Goal: Book appointment/travel/reservation

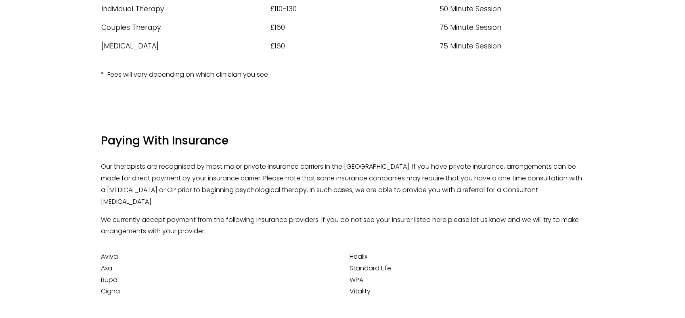
scroll to position [242, 0]
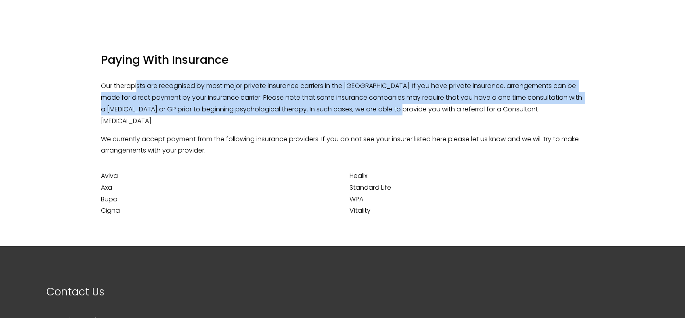
drag, startPoint x: 139, startPoint y: 93, endPoint x: 407, endPoint y: 114, distance: 269.2
click at [407, 114] on p "Our therapists are recognised by most major private insurance carriers in the U…" at bounding box center [342, 103] width 483 height 46
click at [403, 115] on p "Our therapists are recognised by most major private insurance carriers in the U…" at bounding box center [342, 103] width 483 height 46
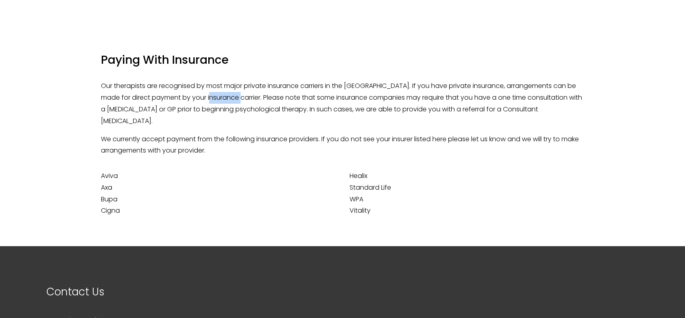
drag, startPoint x: 210, startPoint y: 100, endPoint x: 378, endPoint y: 105, distance: 168.0
click at [346, 104] on p "Our therapists are recognised by most major private insurance carriers in the U…" at bounding box center [342, 103] width 483 height 46
click at [382, 105] on p "Our therapists are recognised by most major private insurance carriers in the U…" at bounding box center [342, 103] width 483 height 46
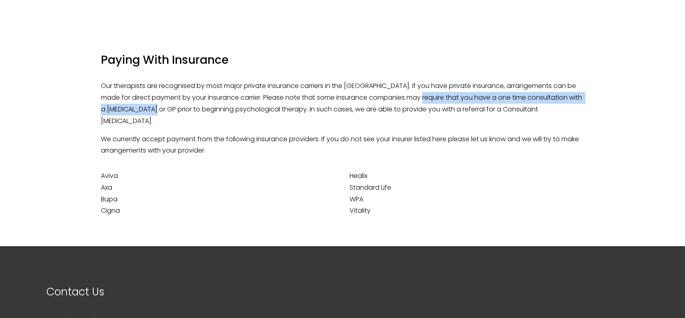
drag, startPoint x: 147, startPoint y: 106, endPoint x: 422, endPoint y: 104, distance: 275.2
click at [422, 104] on p "Our therapists are recognised by most major private insurance carriers in the U…" at bounding box center [342, 103] width 483 height 46
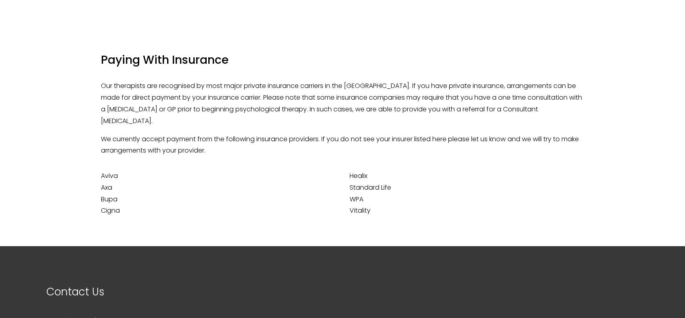
click at [380, 109] on p "Our therapists are recognised by most major private insurance carriers in the U…" at bounding box center [342, 103] width 483 height 46
click at [366, 109] on p "Our therapists are recognised by most major private insurance carriers in the U…" at bounding box center [342, 103] width 483 height 46
click at [303, 108] on p "Our therapists are recognised by most major private insurance carriers in the U…" at bounding box center [342, 103] width 483 height 46
drag, startPoint x: 304, startPoint y: 124, endPoint x: 427, endPoint y: 125, distance: 122.7
click at [427, 134] on p "We currently accept payment from the following insurance providers. If you do n…" at bounding box center [342, 145] width 483 height 23
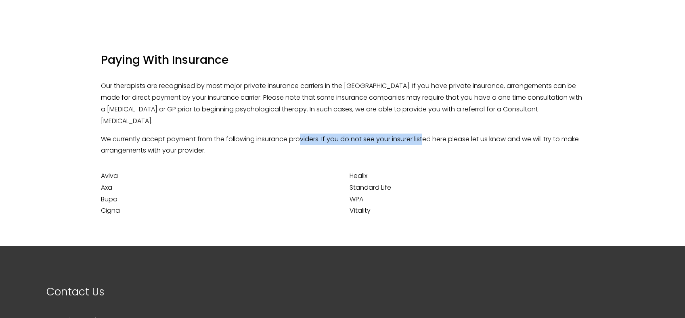
click at [427, 134] on p "We currently accept payment from the following insurance providers. If you do n…" at bounding box center [342, 145] width 483 height 23
click at [316, 109] on p "Our therapists are recognised by most major private insurance carriers in the U…" at bounding box center [342, 103] width 483 height 46
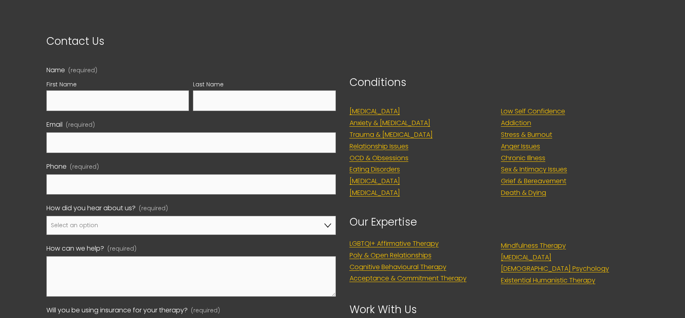
scroll to position [565, 0]
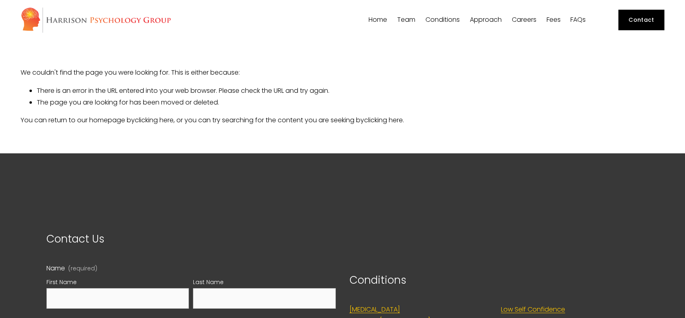
click at [82, 19] on img at bounding box center [96, 20] width 151 height 26
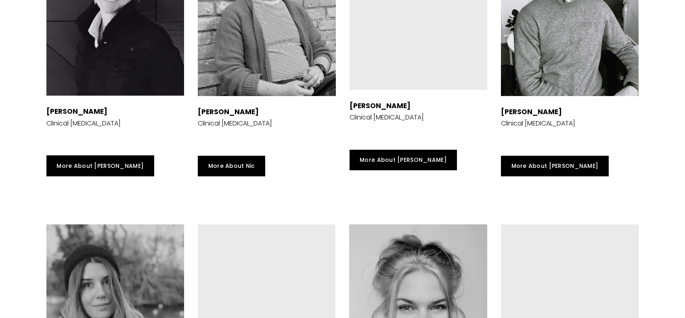
scroll to position [1493, 0]
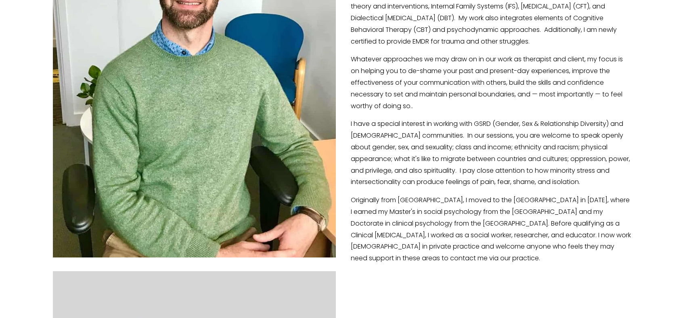
scroll to position [323, 0]
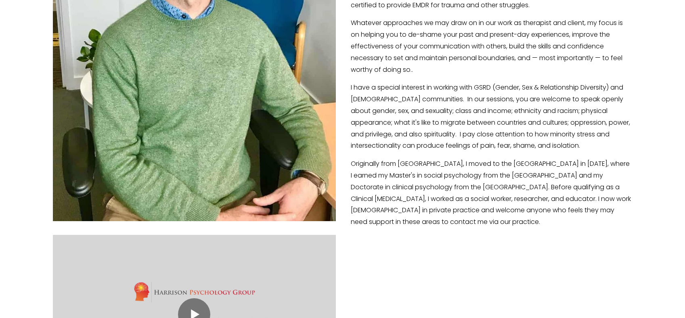
click at [451, 138] on p "I have a special interest in working with GSRD (Gender, Sex & Relationship Dive…" at bounding box center [343, 117] width 580 height 70
click at [198, 314] on button "Play" at bounding box center [194, 314] width 32 height 32
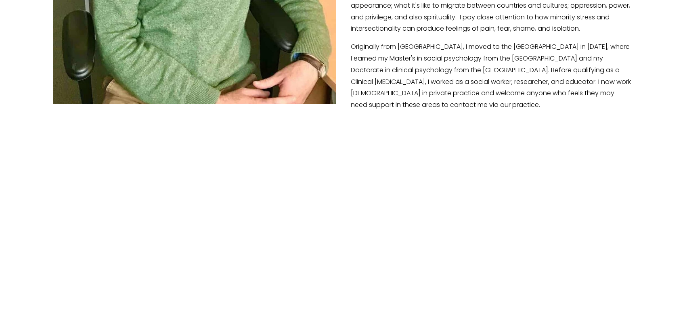
scroll to position [444, 0]
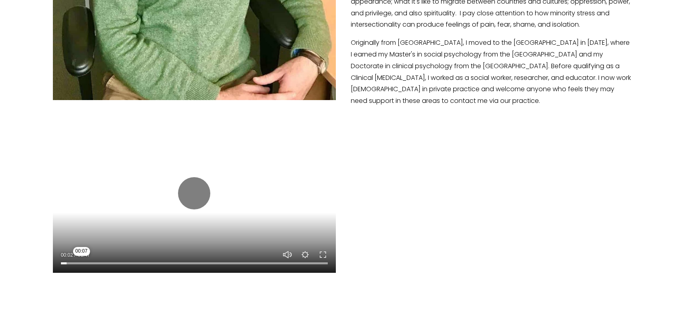
click at [82, 263] on input "Seek" at bounding box center [194, 264] width 267 height 6
click at [109, 261] on input "Seek" at bounding box center [194, 264] width 267 height 6
click at [203, 196] on button "Play" at bounding box center [194, 193] width 32 height 32
click at [455, 127] on div "Play 00:20 01:47 Unmute Mute Settings Speed Normal Speed Go back to previous me…" at bounding box center [342, 4] width 593 height 556
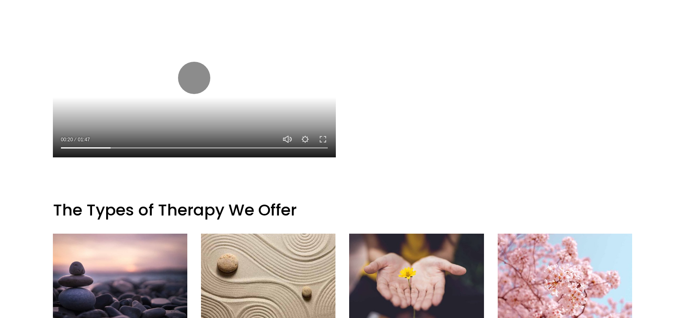
scroll to position [484, 0]
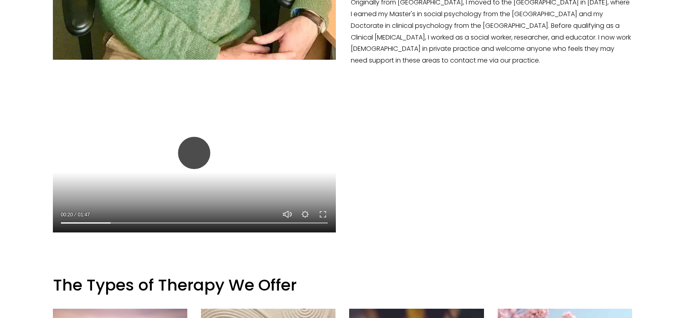
click at [190, 141] on button "Play" at bounding box center [194, 153] width 32 height 32
drag, startPoint x: 94, startPoint y: 222, endPoint x: 57, endPoint y: 220, distance: 37.6
click at [61, 220] on input "Seek" at bounding box center [194, 223] width 267 height 6
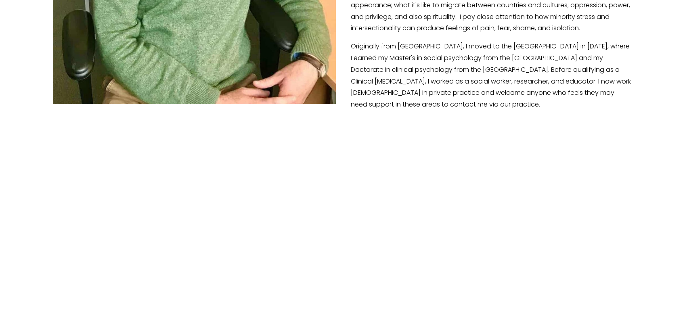
scroll to position [444, 0]
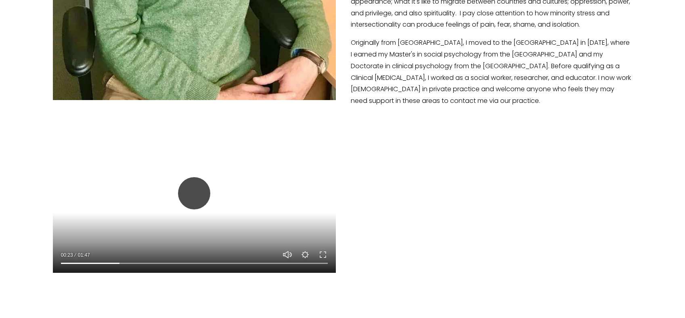
click at [196, 192] on button "Play" at bounding box center [194, 193] width 32 height 32
type input "22.05"
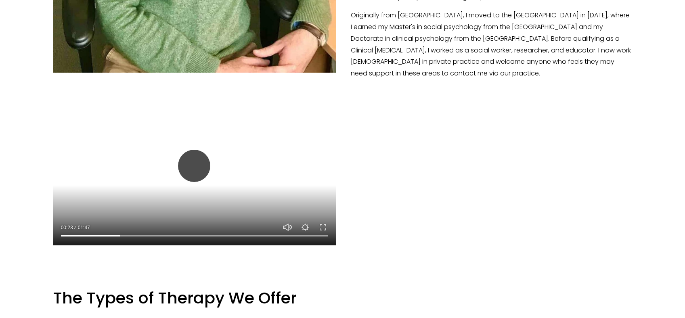
scroll to position [484, 0]
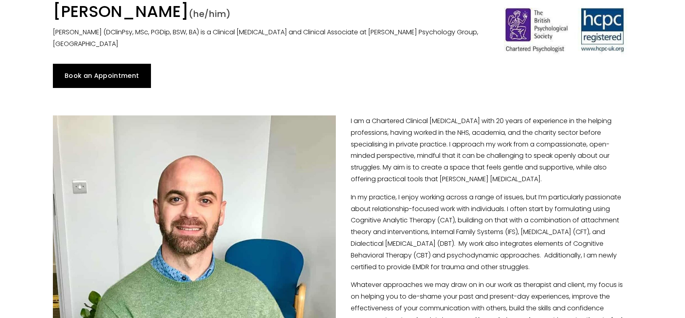
scroll to position [0, 0]
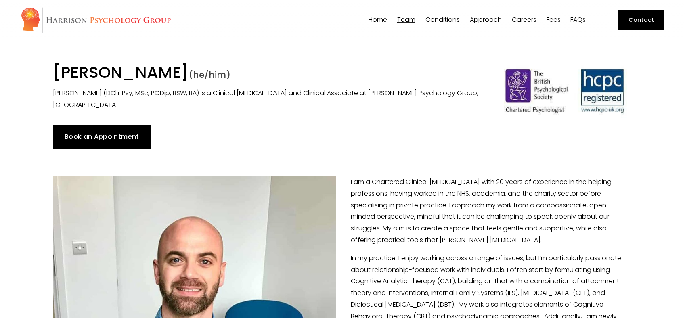
click at [437, 123] on div "Book an Appointment" at bounding box center [342, 137] width 593 height 38
